Goal: Task Accomplishment & Management: Use online tool/utility

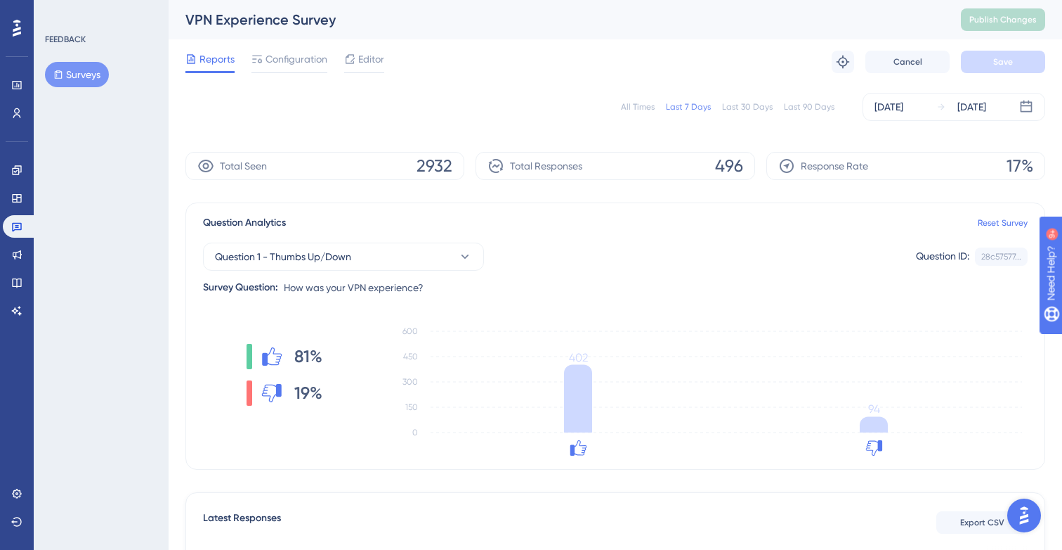
click at [195, 62] on icon at bounding box center [191, 58] width 11 height 11
click at [77, 73] on button "Surveys" at bounding box center [77, 74] width 64 height 25
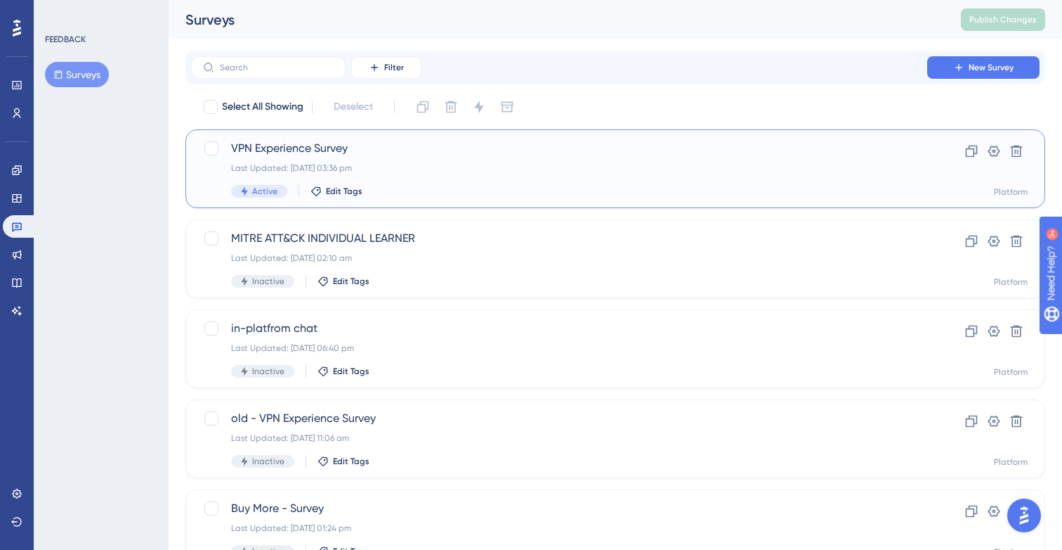
click at [307, 145] on span "VPN Experience Survey" at bounding box center [559, 148] width 656 height 17
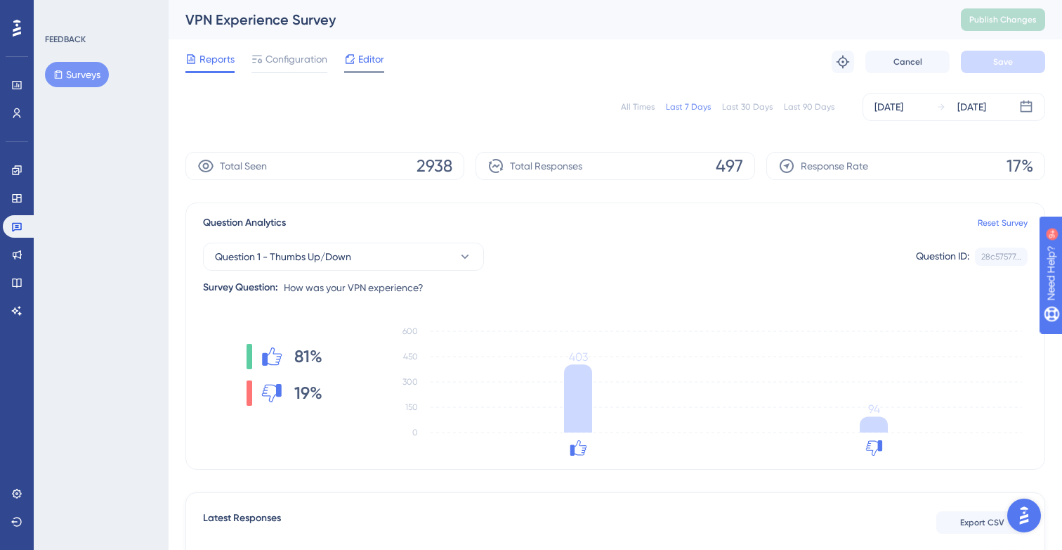
click at [378, 56] on span "Editor" at bounding box center [371, 59] width 26 height 17
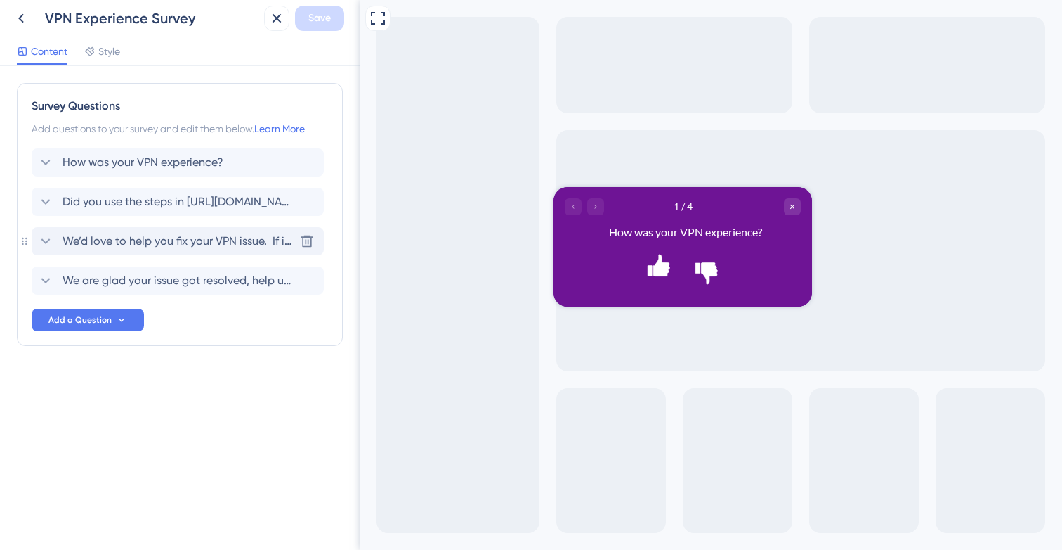
click at [54, 243] on div "We’d love to help you fix your VPN issue. If it’s happening now, open the chat …" at bounding box center [165, 241] width 257 height 17
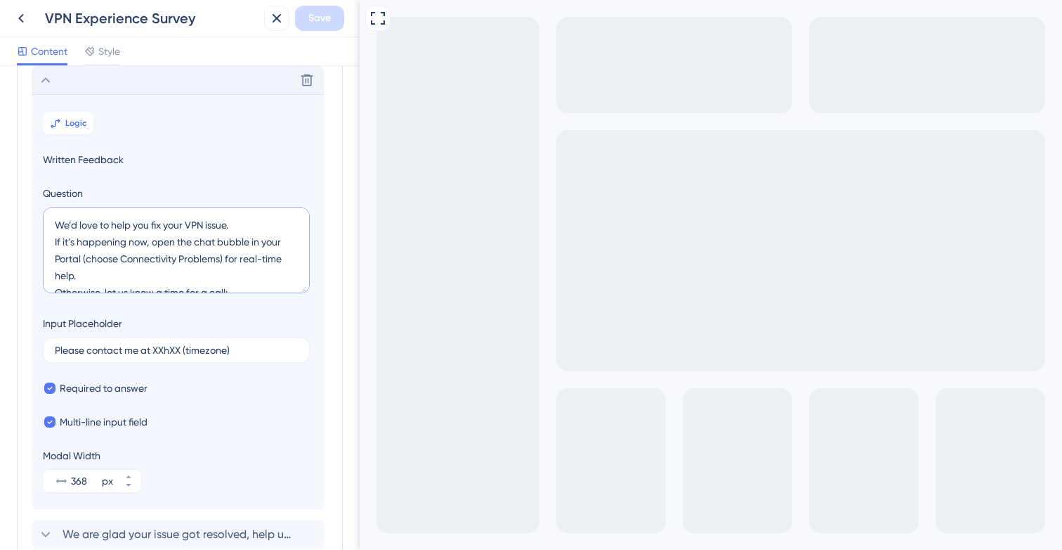
click at [176, 238] on textarea "We’d love to help you fix your VPN issue. If it’s happening now, open the chat …" at bounding box center [176, 250] width 267 height 86
click at [115, 228] on textarea "We’d love to help you fix your VPN issue. If it’s happening now, open the chat …" at bounding box center [176, 250] width 267 height 86
click at [96, 226] on textarea "We’d love to help you fix your VPN issue. If it’s happening now, open the chat …" at bounding box center [176, 250] width 267 height 86
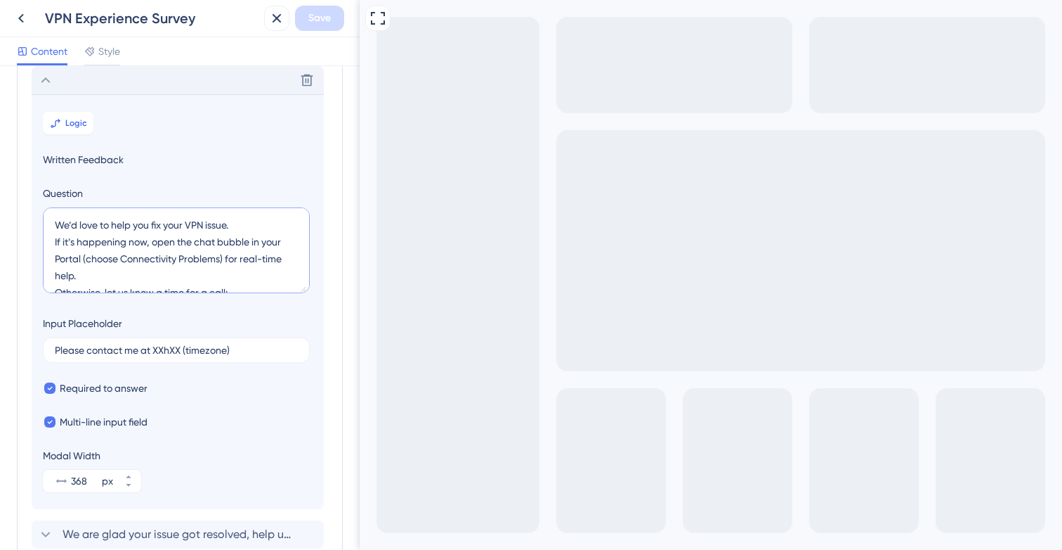
click at [96, 226] on textarea "We’d love to help you fix your VPN issue. If it’s happening now, open the chat …" at bounding box center [176, 250] width 267 height 86
click at [152, 273] on textarea "We’d love to help you fix your VPN issue. If it’s happening now, open the chat …" at bounding box center [176, 250] width 267 height 86
